Goal: Task Accomplishment & Management: Manage account settings

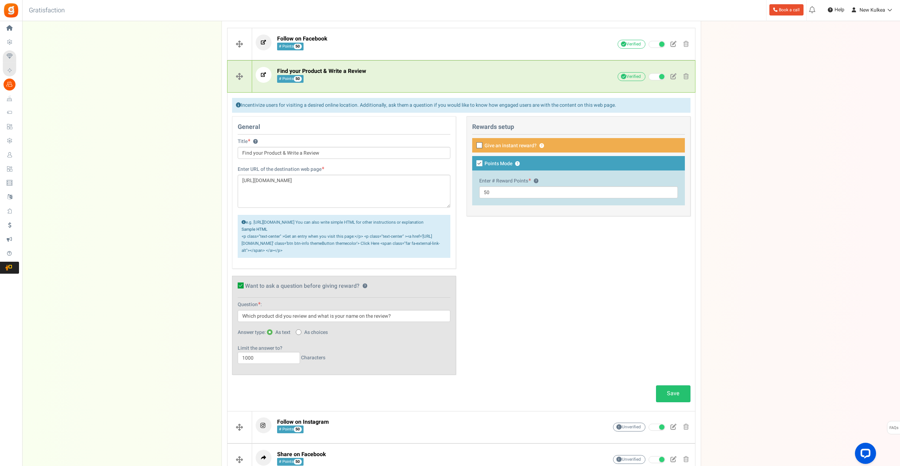
click at [209, 184] on div "Campaign setup Points setup New Etsy Earn Referral Reward reviews WOO LOOX [DOM…" at bounding box center [461, 217] width 878 height 656
click at [382, 73] on p "Find your Product & Write a Review # Points 50" at bounding box center [421, 75] width 330 height 16
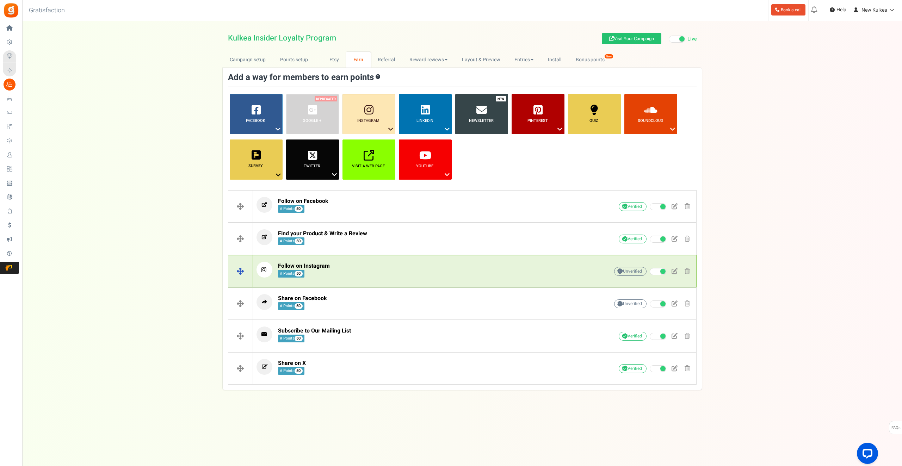
click at [406, 268] on p "Follow on Instagram # Points 50" at bounding box center [421, 270] width 330 height 16
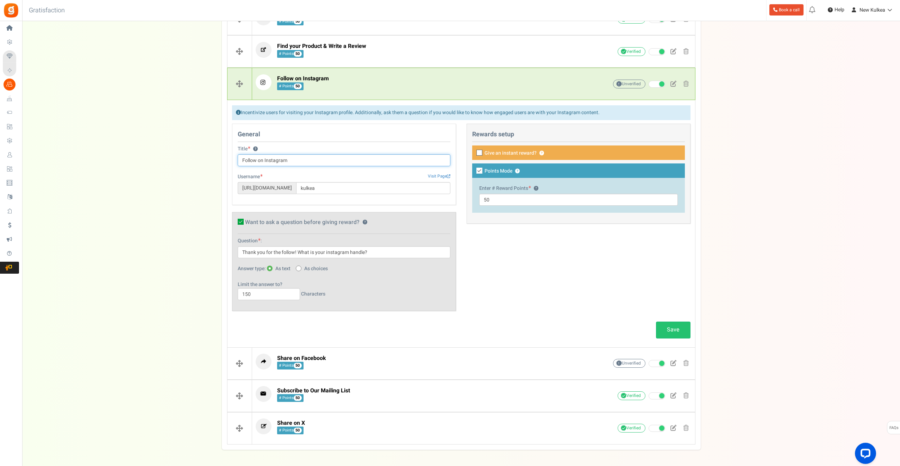
scroll to position [211, 0]
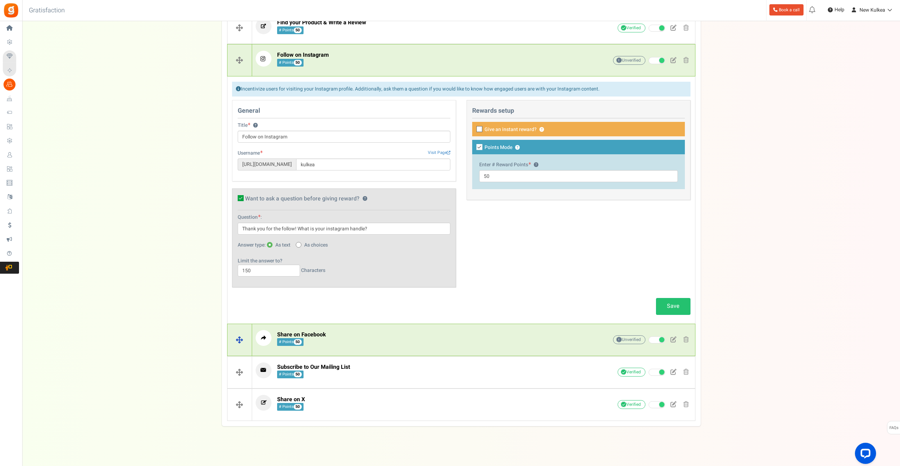
click at [440, 343] on p "Share on Facebook # Points 50" at bounding box center [421, 338] width 330 height 16
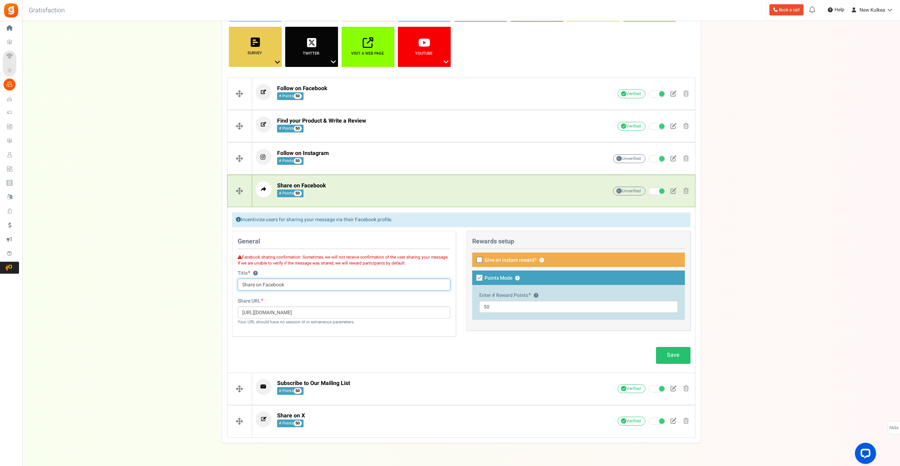
scroll to position [115, 0]
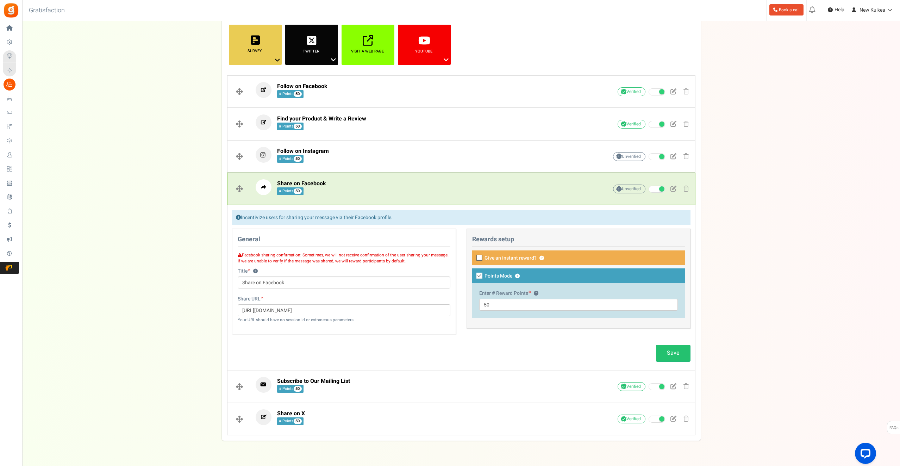
click at [430, 338] on div "General Facebook sharing confirmation: Sometimes, we will not receive confirmat…" at bounding box center [344, 285] width 235 height 113
click at [658, 190] on span at bounding box center [657, 189] width 17 height 7
click at [649, 190] on input "Active" at bounding box center [649, 189] width 0 height 5
click at [407, 189] on p "Share on Facebook # Points 50" at bounding box center [421, 187] width 330 height 16
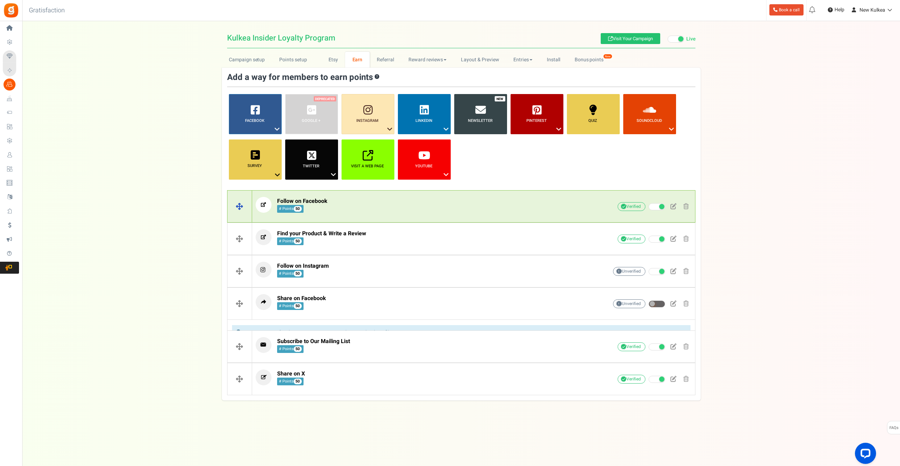
scroll to position [0, 0]
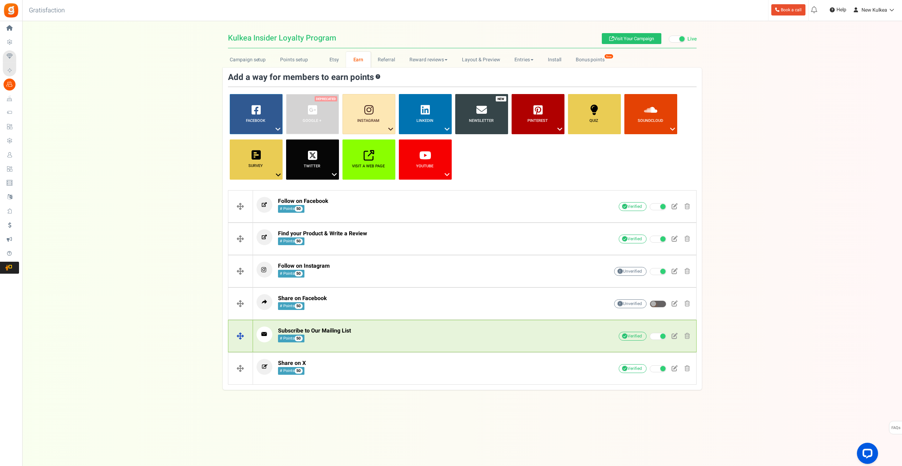
click at [428, 335] on p "Subscribe to Our Mailing List # Points 50" at bounding box center [421, 334] width 330 height 16
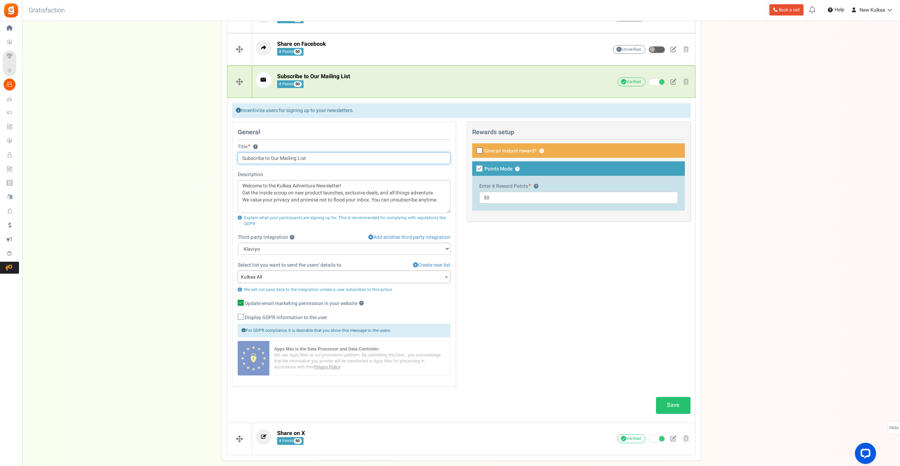
scroll to position [259, 0]
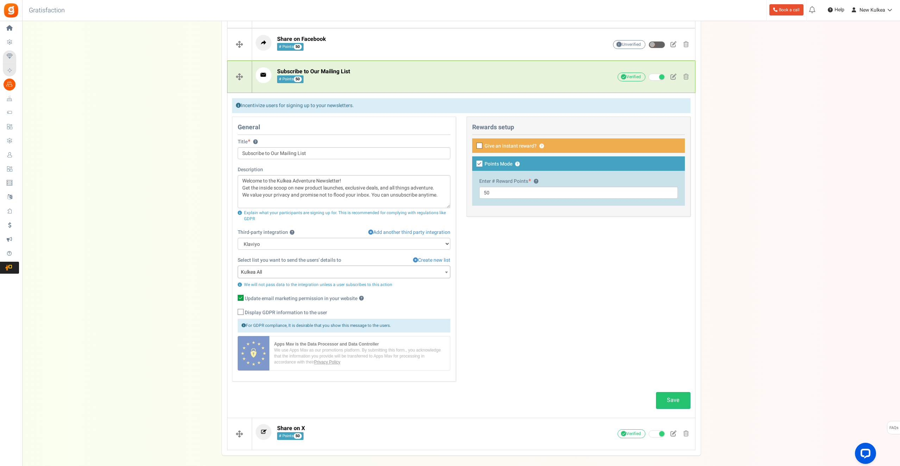
click at [198, 156] on div "Campaign setup Points setup New Etsy Earn Referral Reward reviews WOO LOOX [DOM…" at bounding box center [461, 124] width 878 height 663
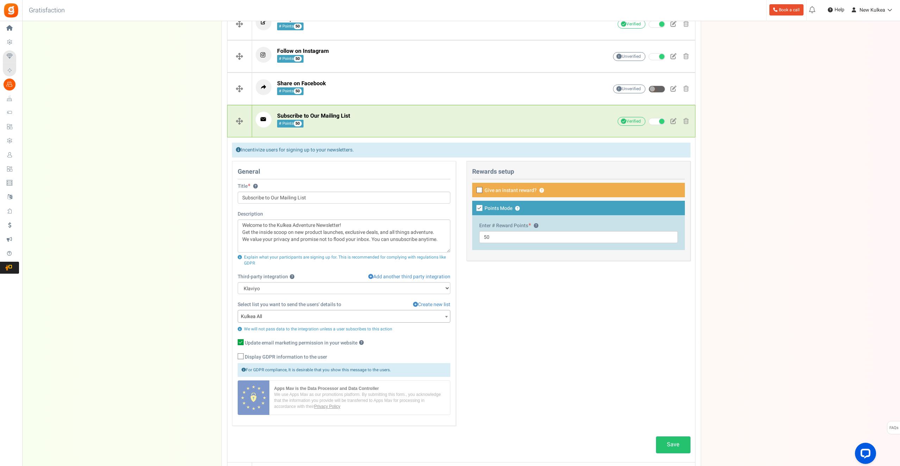
scroll to position [226, 0]
